Goal: Information Seeking & Learning: Learn about a topic

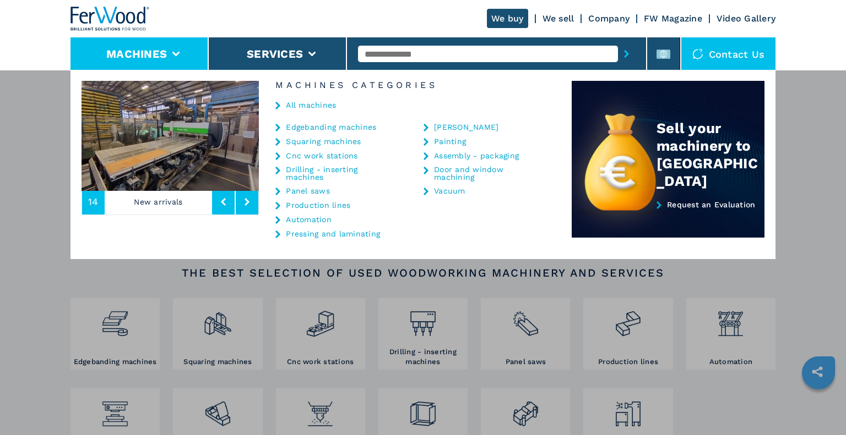
click at [339, 157] on link "Cnc work stations" at bounding box center [322, 156] width 72 height 8
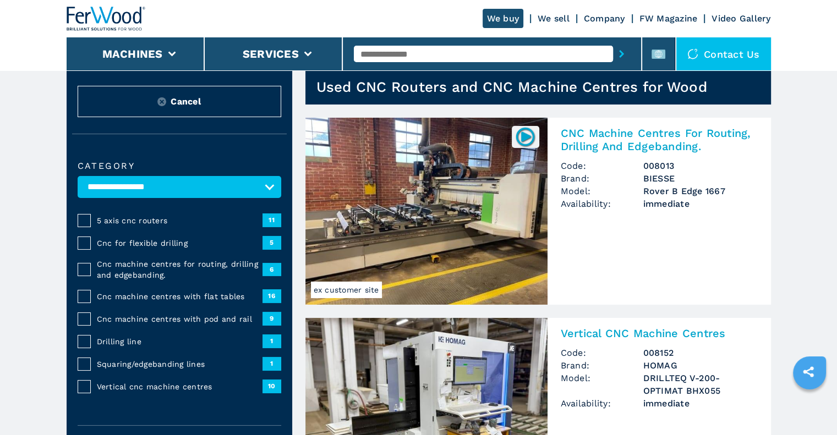
scroll to position [25, 0]
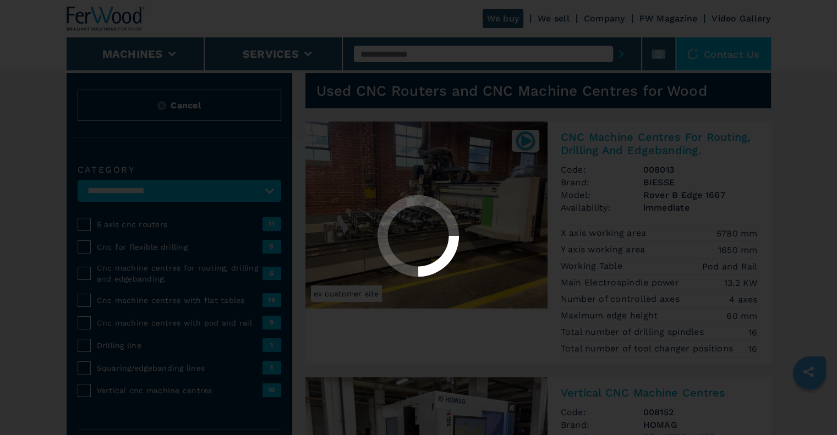
select select "**********"
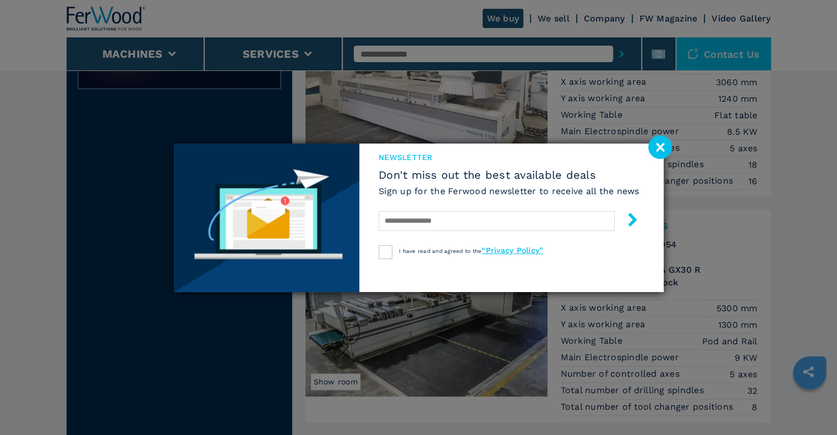
scroll to position [1194, 0]
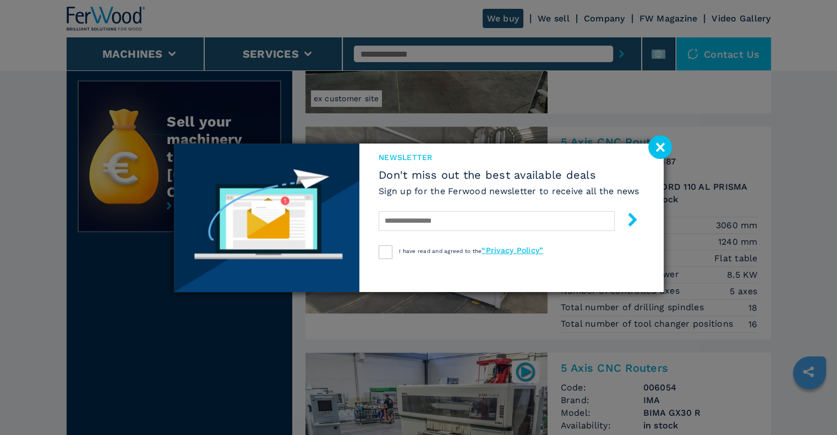
click at [663, 142] on image at bounding box center [661, 147] width 24 height 24
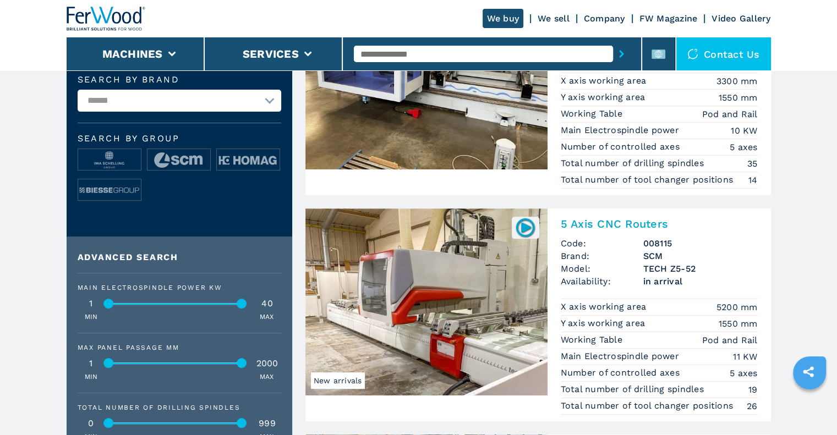
scroll to position [383, 0]
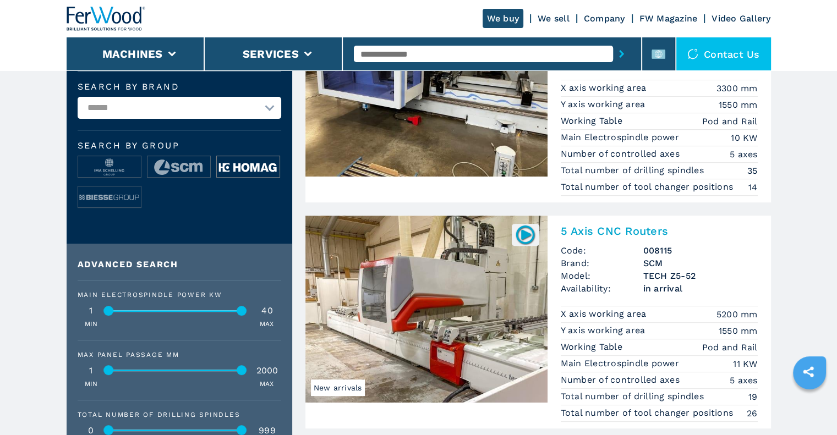
click at [230, 165] on img at bounding box center [248, 167] width 63 height 22
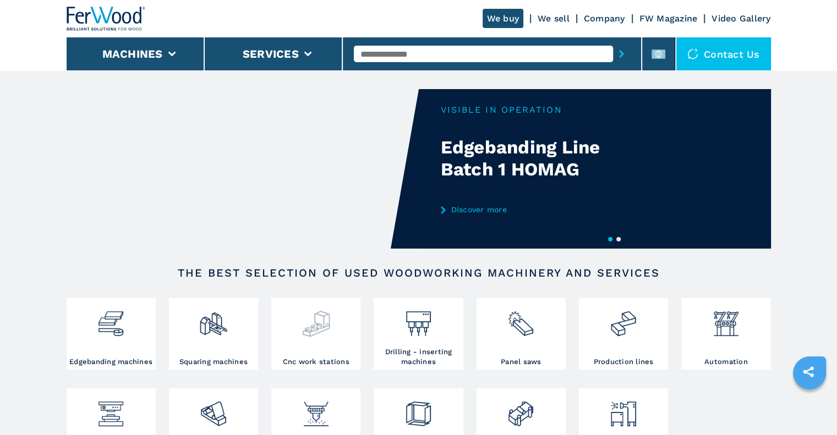
click at [294, 342] on div at bounding box center [316, 329] width 84 height 56
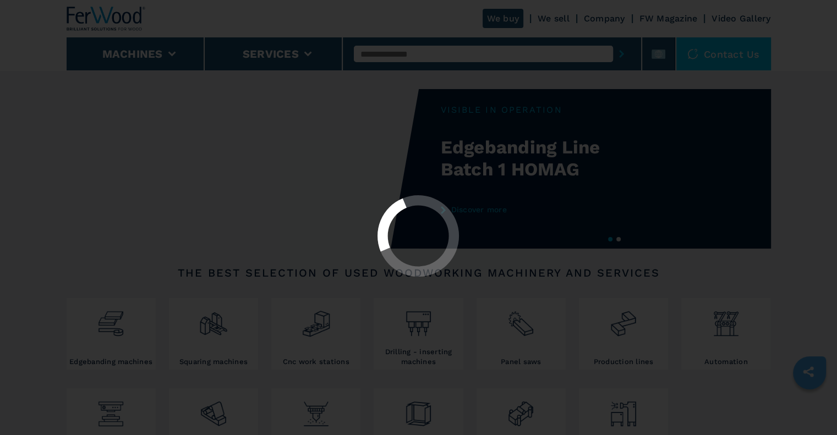
select select "**********"
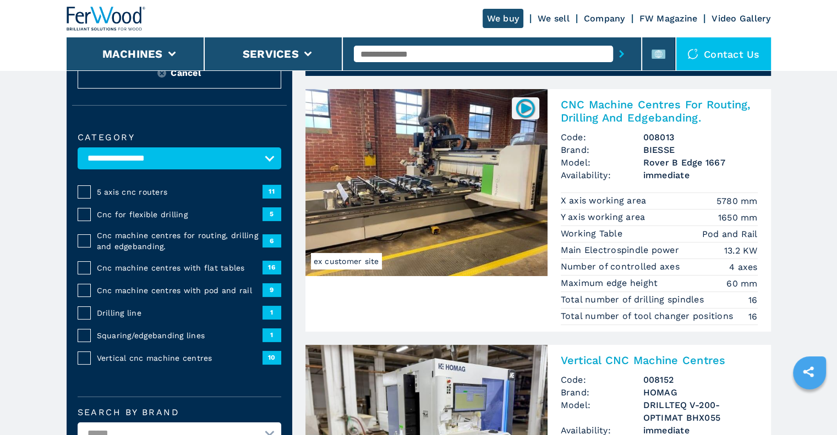
scroll to position [35, 0]
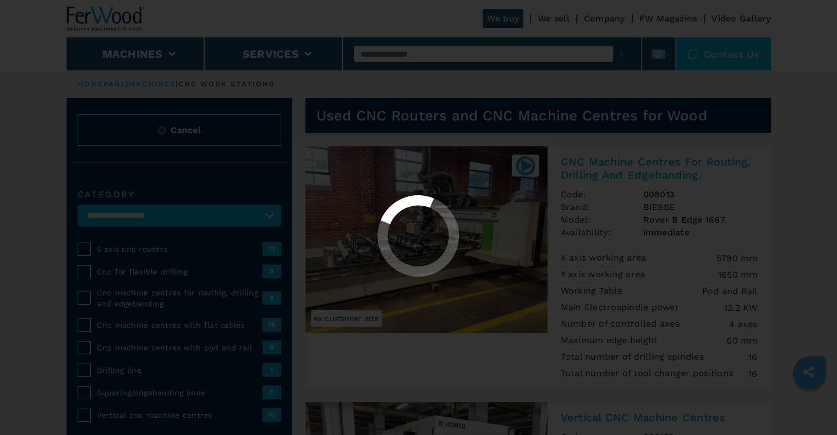
select select "**********"
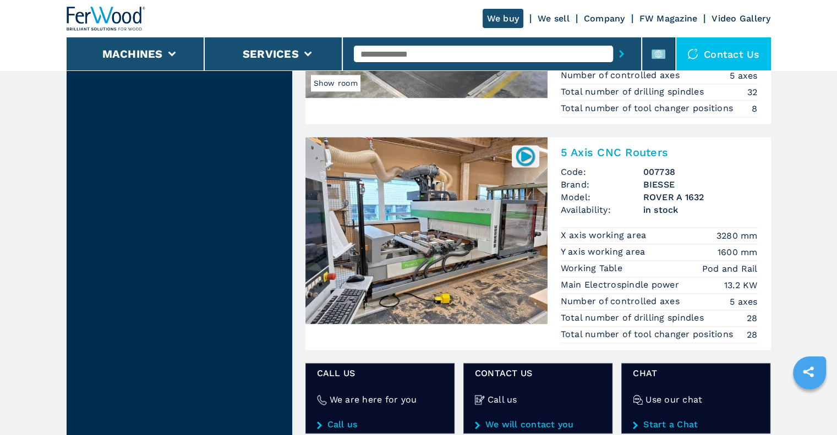
scroll to position [1632, 0]
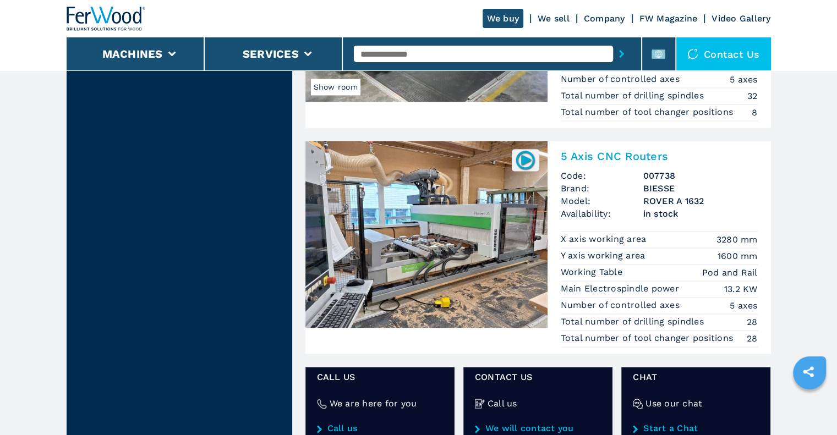
click at [518, 236] on img at bounding box center [427, 234] width 242 height 187
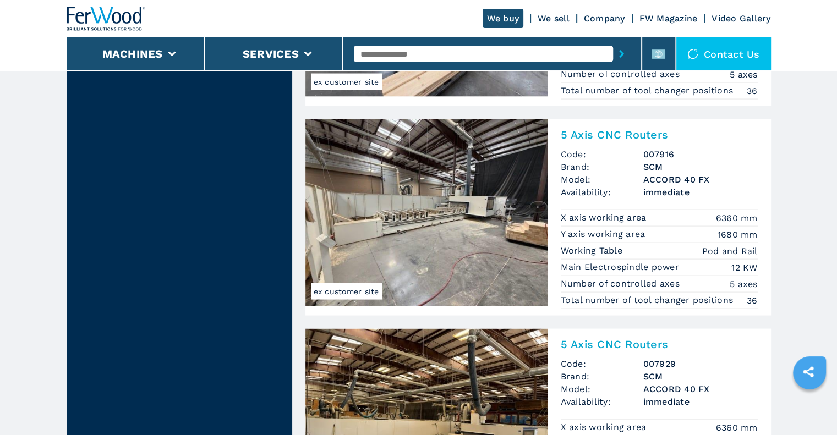
scroll to position [2180, 0]
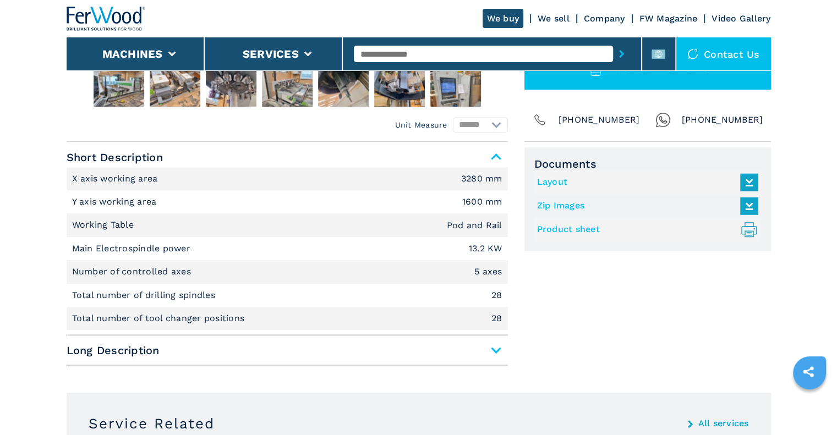
scroll to position [423, 0]
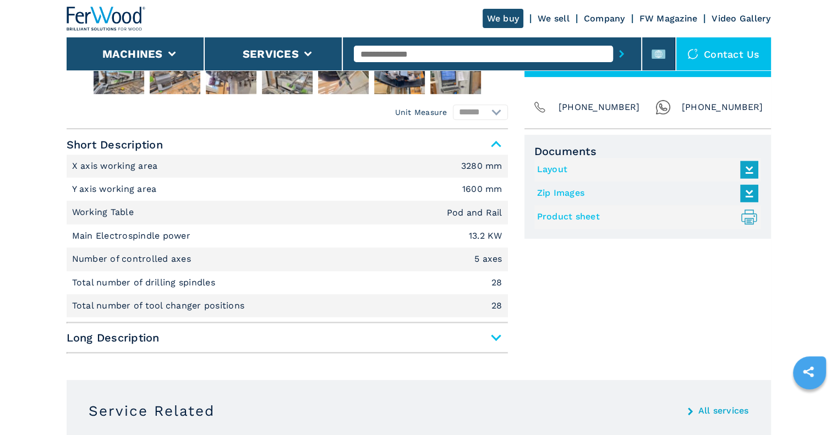
drag, startPoint x: 842, startPoint y: 86, endPoint x: 834, endPoint y: 191, distance: 105.4
click at [497, 335] on span "Long Description" at bounding box center [288, 338] width 442 height 20
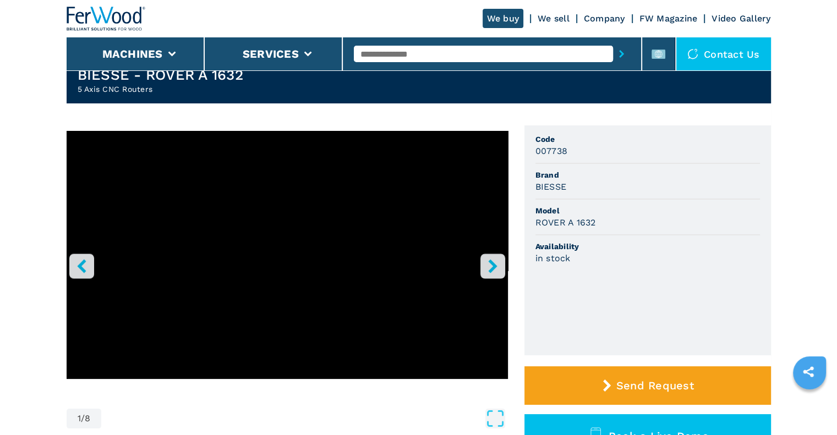
scroll to position [0, 0]
